Goal: Task Accomplishment & Management: Manage account settings

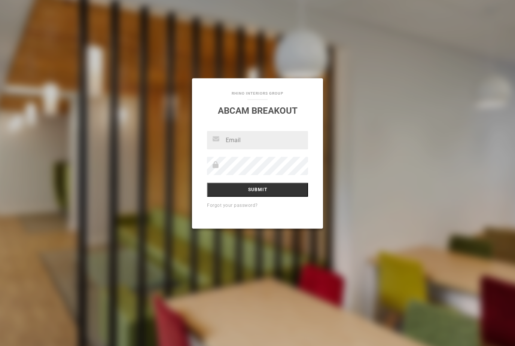
click at [237, 140] on input "text" at bounding box center [257, 140] width 101 height 18
type input "[EMAIL_ADDRESS][DOMAIN_NAME]"
click at [259, 190] on input "Submit" at bounding box center [257, 190] width 101 height 14
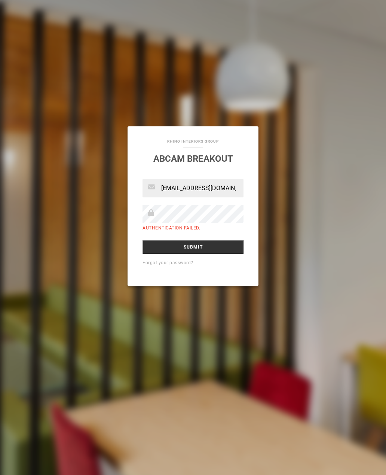
click at [199, 247] on input "Submit" at bounding box center [193, 247] width 101 height 14
click at [196, 244] on input "Submit" at bounding box center [193, 247] width 101 height 14
